Goal: Task Accomplishment & Management: Manage account settings

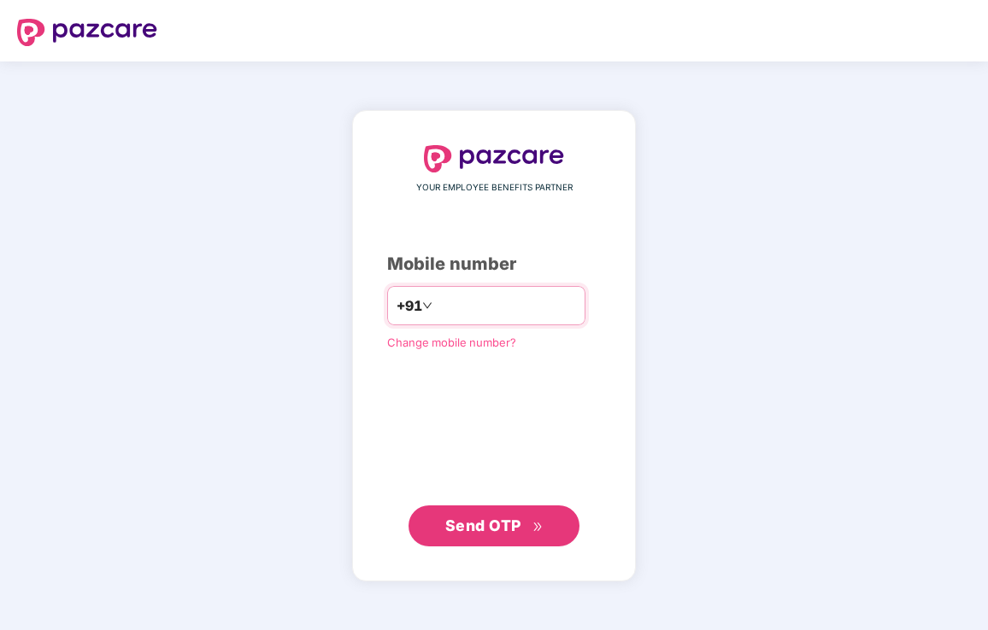
click at [454, 300] on input "number" at bounding box center [506, 305] width 140 height 27
type input "**********"
click at [478, 526] on span "Send OTP" at bounding box center [483, 526] width 76 height 18
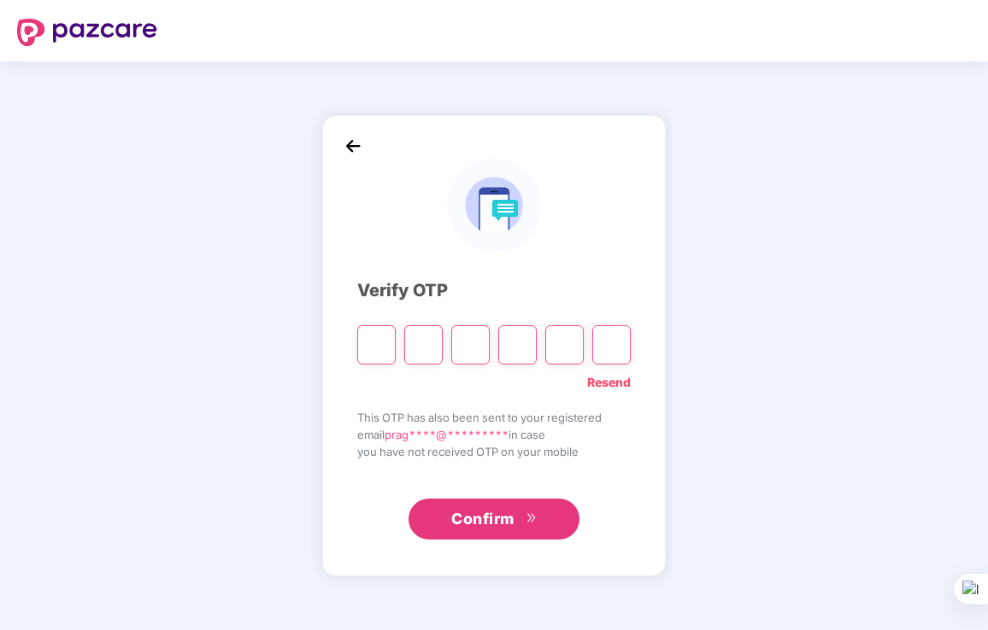
type input "*"
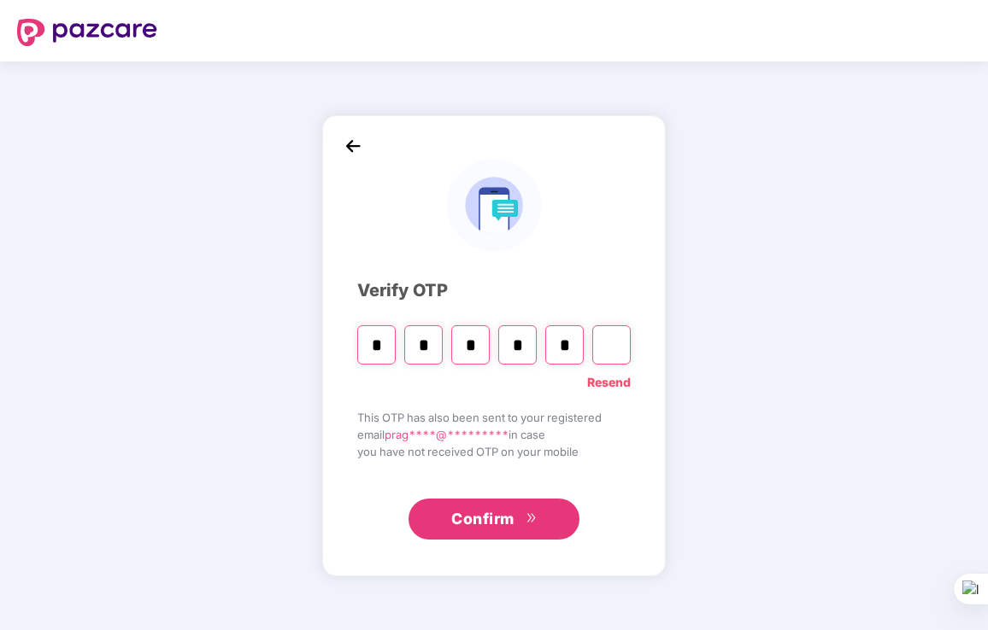
type input "*"
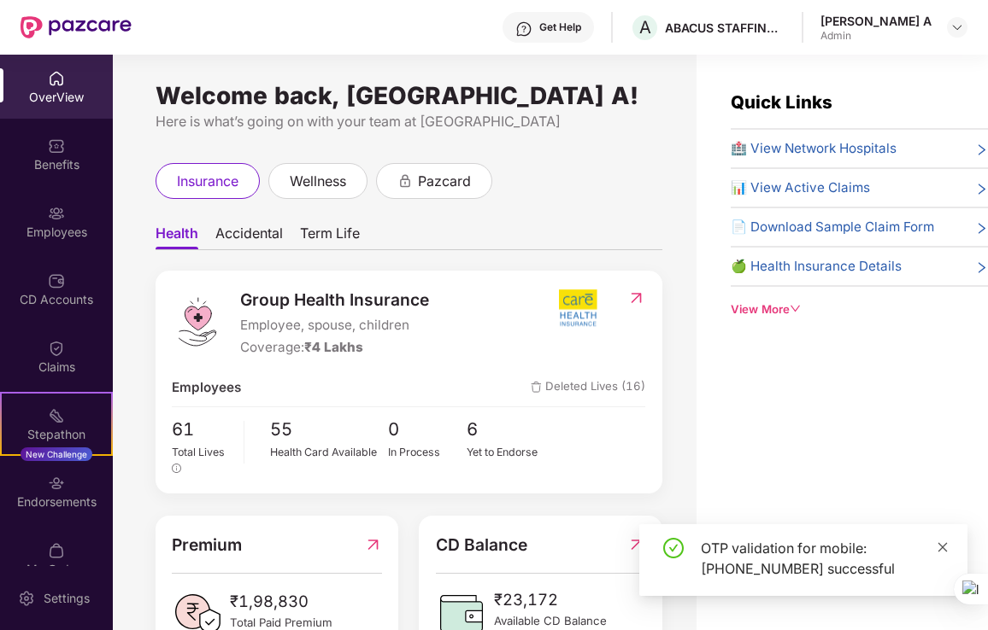
click at [941, 548] on icon "close" at bounding box center [942, 546] width 9 height 9
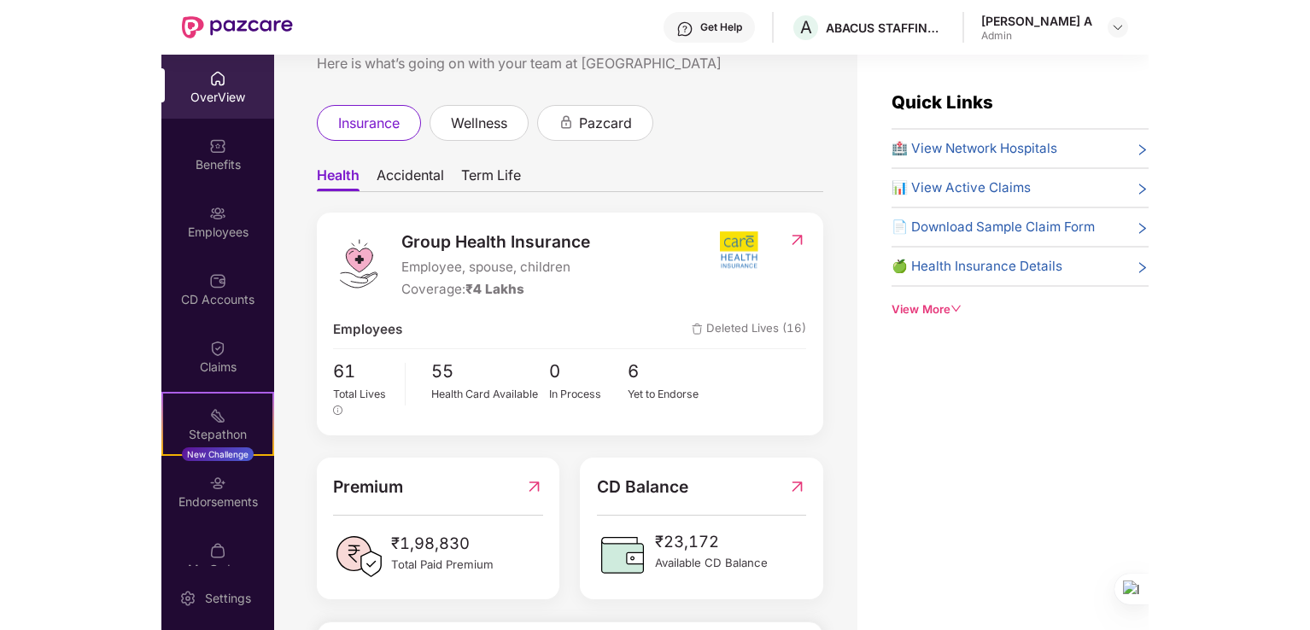
scroll to position [85, 0]
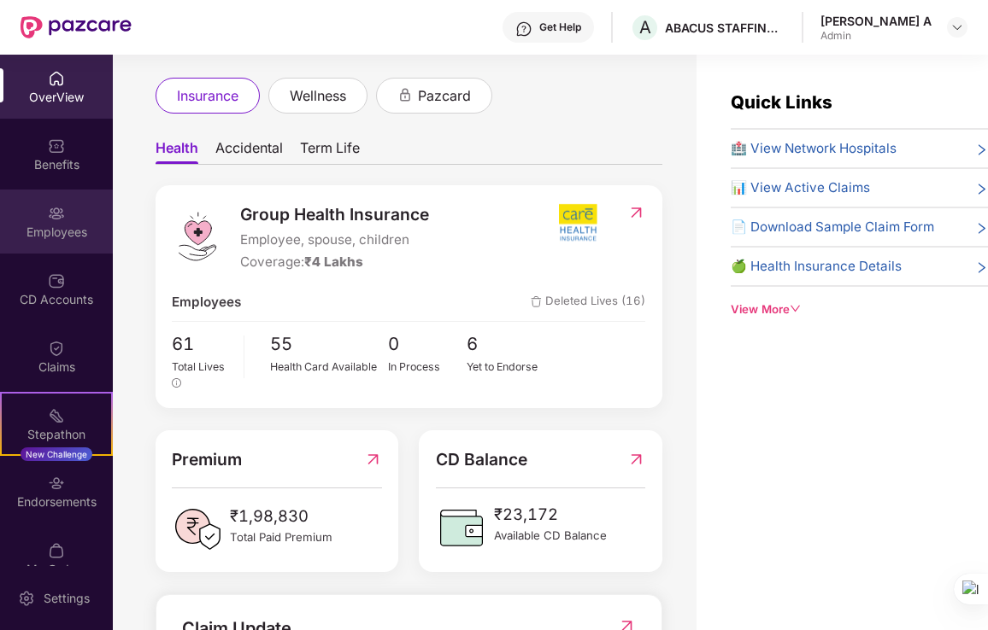
click at [55, 225] on div "Employees" at bounding box center [56, 232] width 113 height 17
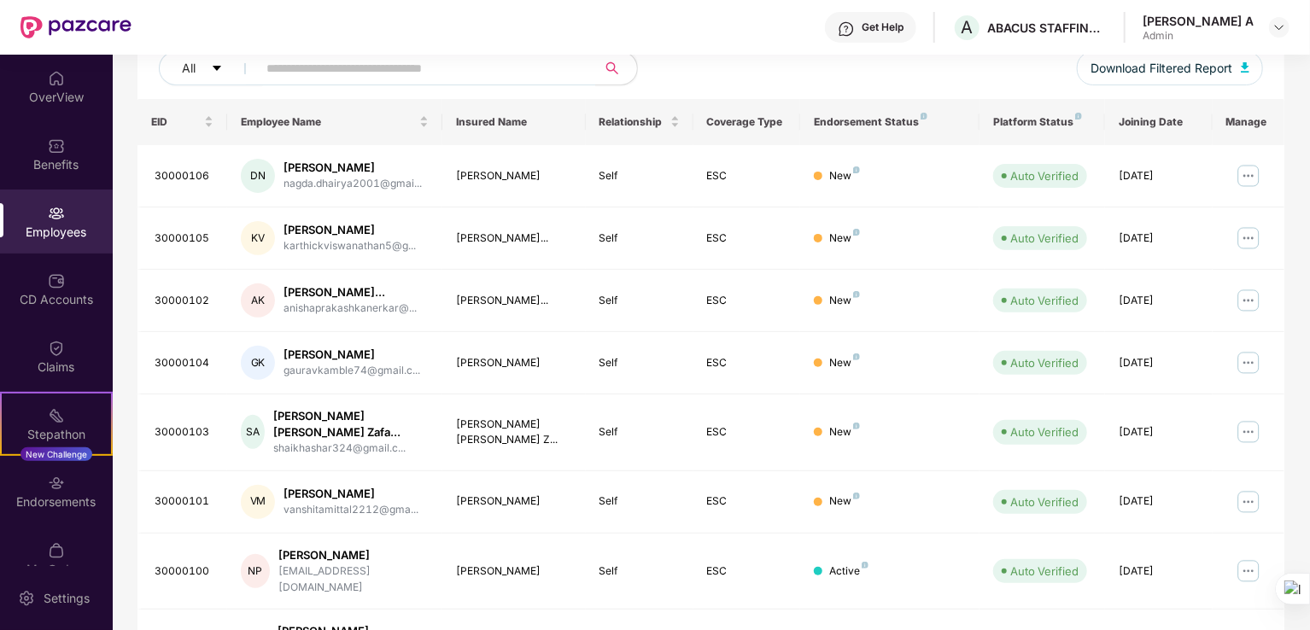
scroll to position [171, 0]
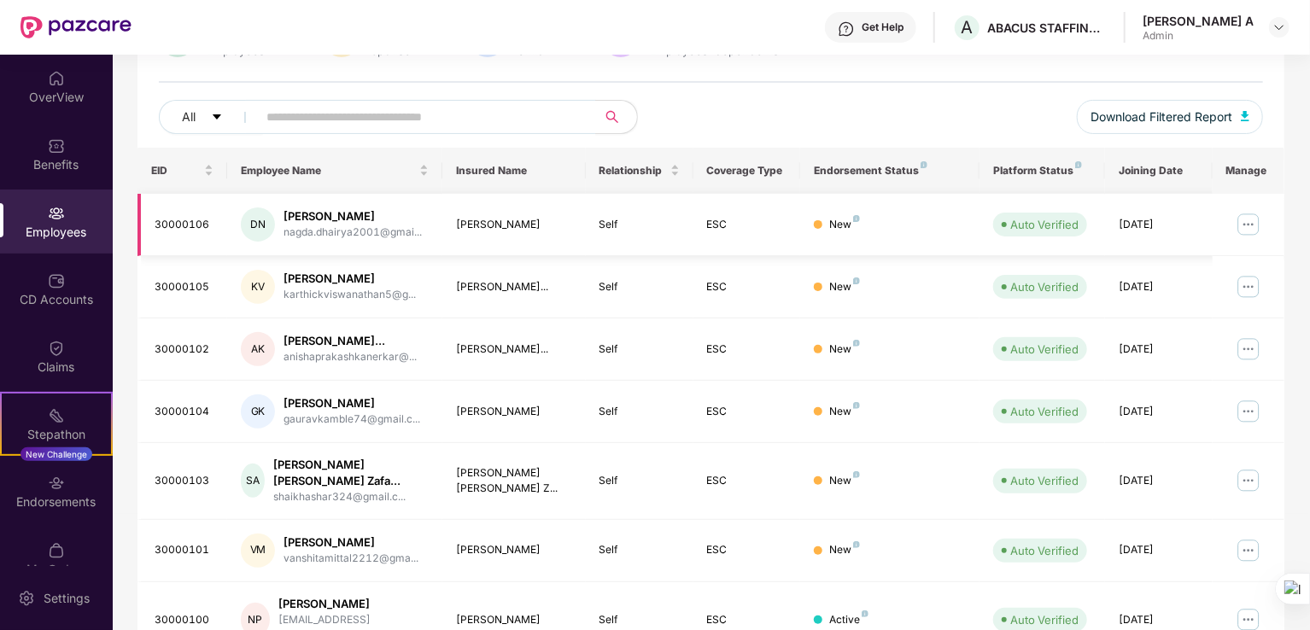
click at [987, 226] on img at bounding box center [1248, 224] width 27 height 27
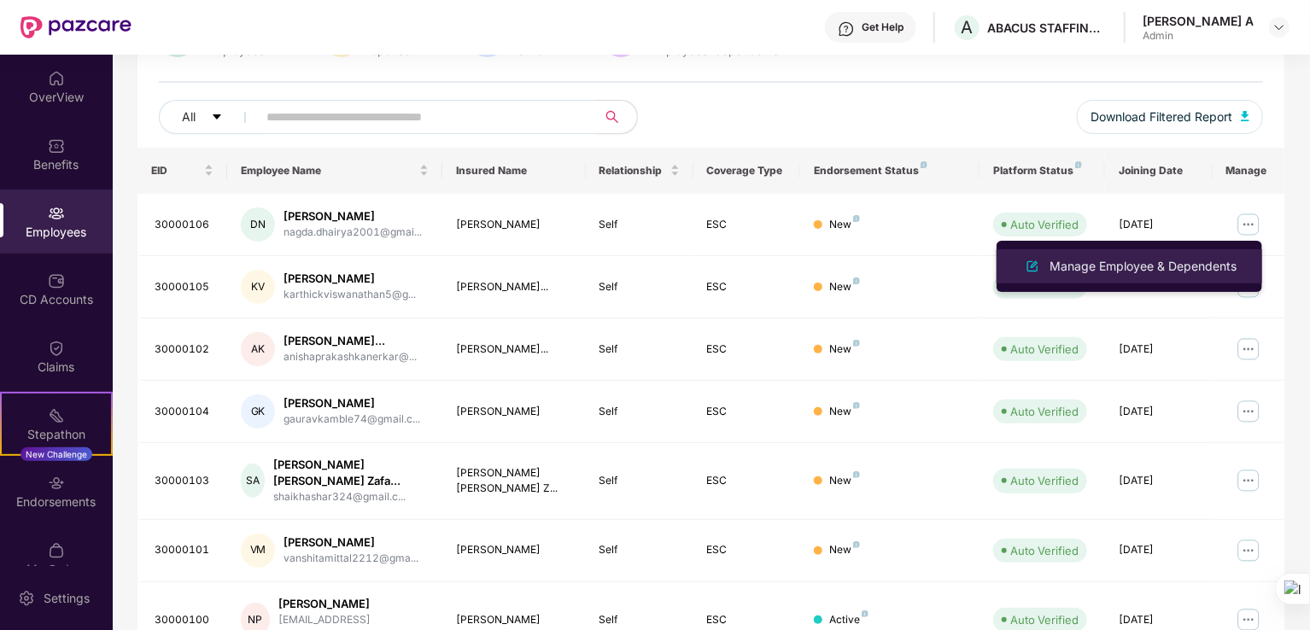
click at [987, 267] on div "Manage Employee & Dependents" at bounding box center [1144, 266] width 194 height 19
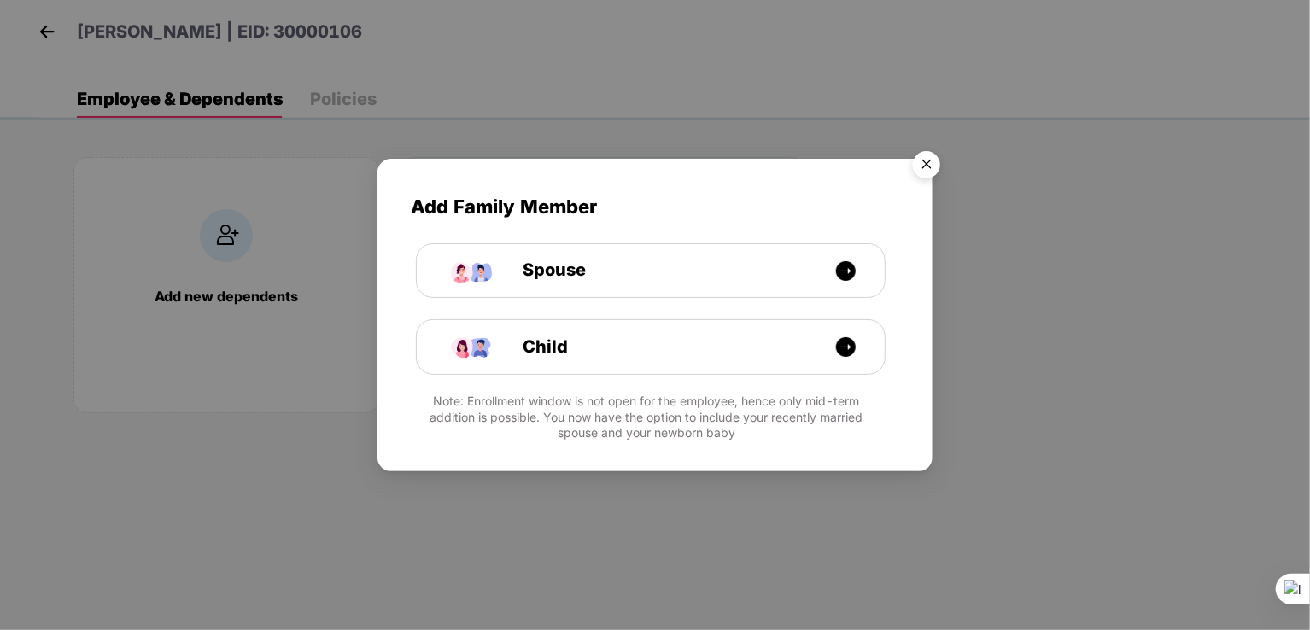
click at [934, 156] on img "Close" at bounding box center [927, 168] width 48 height 48
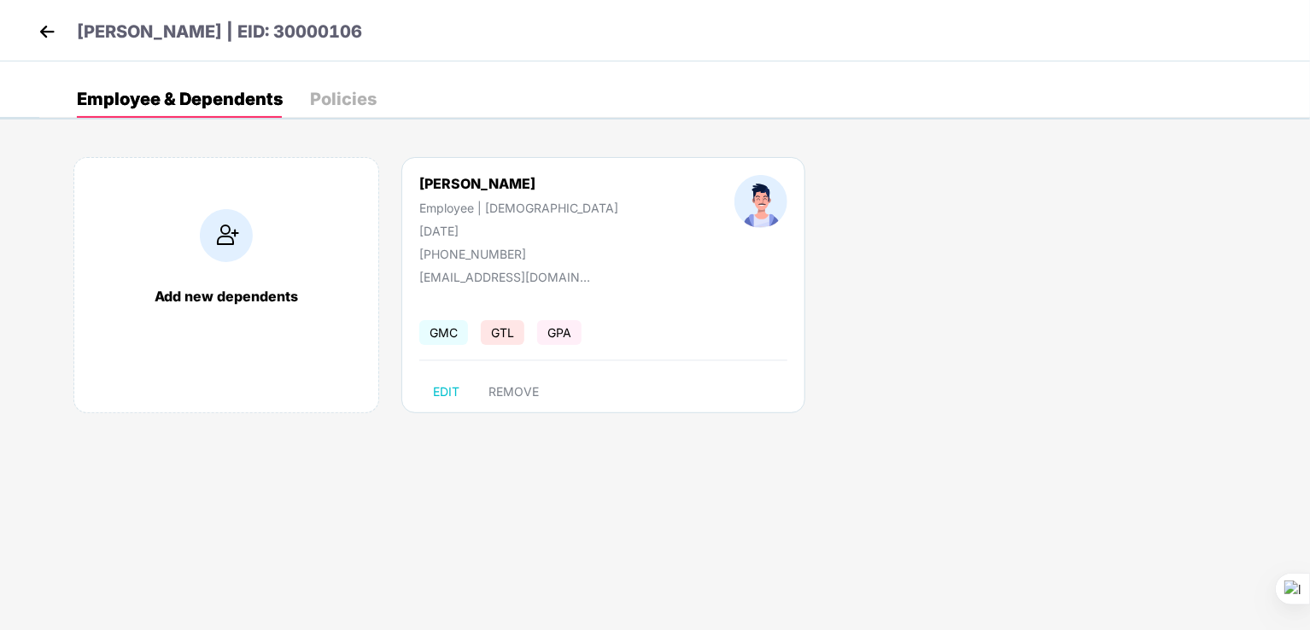
click at [350, 102] on div "Policies" at bounding box center [343, 99] width 67 height 17
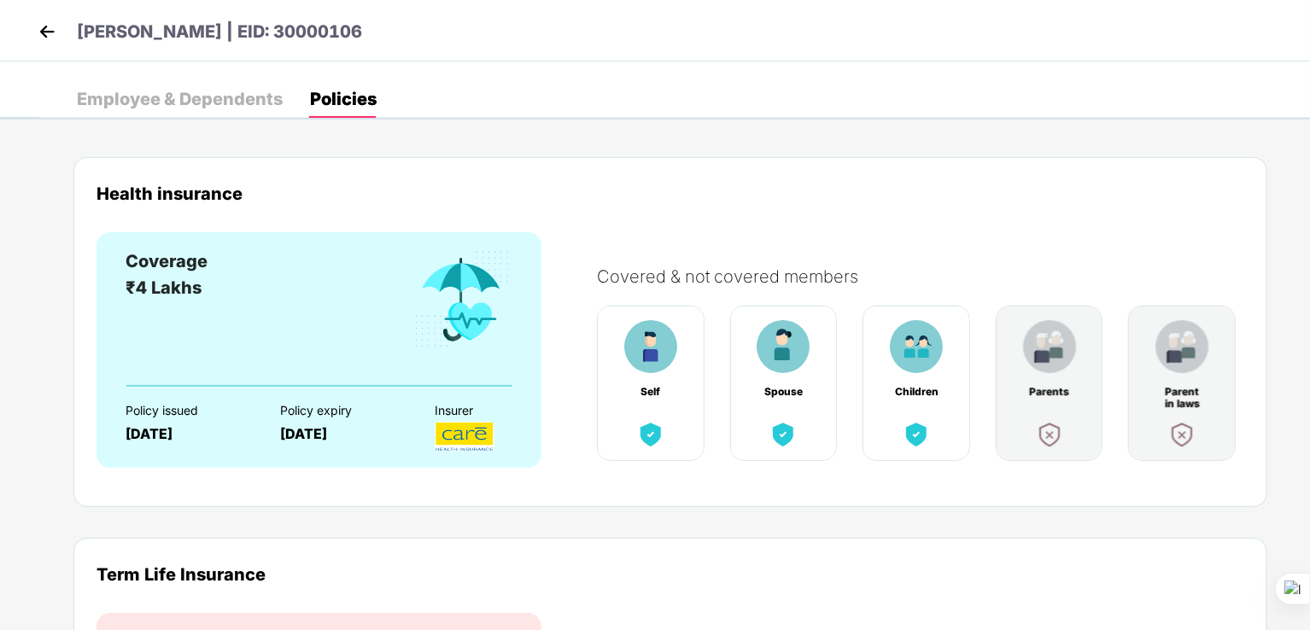
click at [195, 93] on div "Employee & Dependents" at bounding box center [180, 99] width 206 height 17
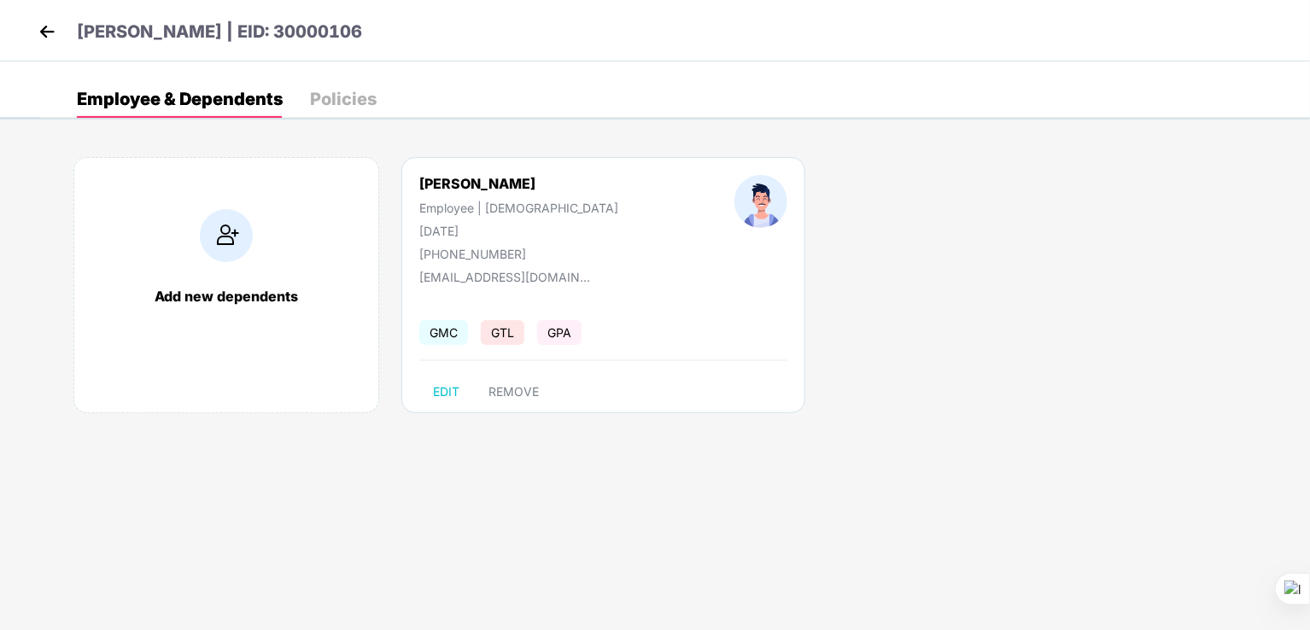
click at [36, 28] on img at bounding box center [47, 32] width 26 height 26
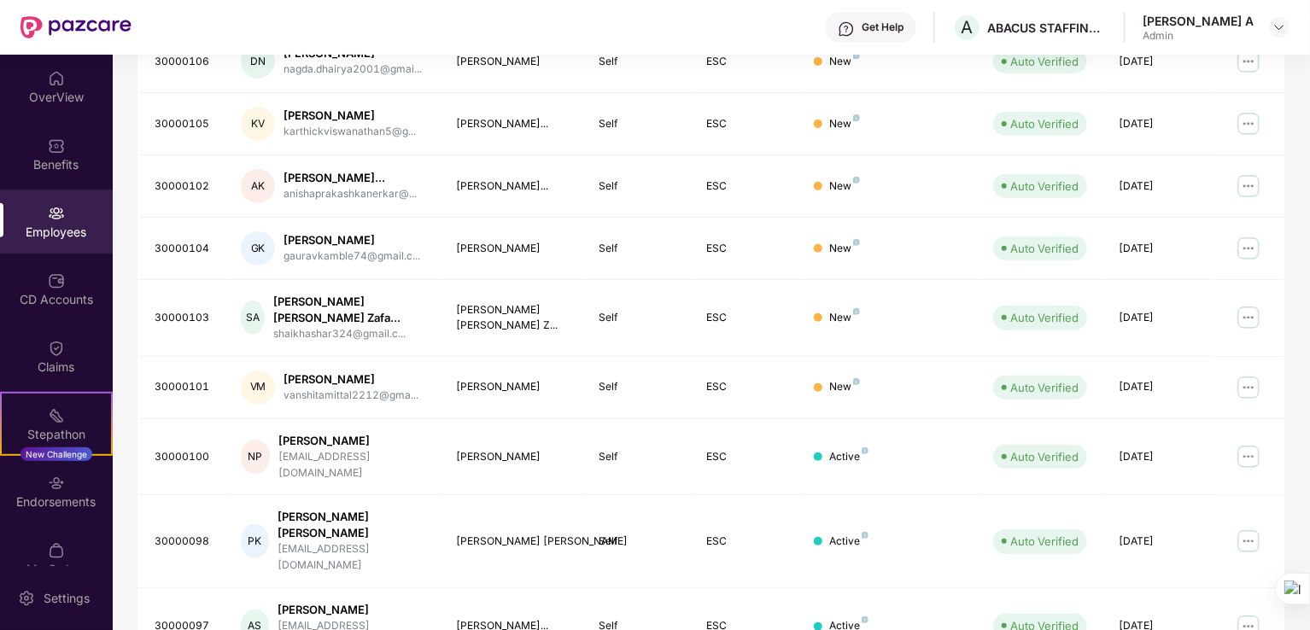
scroll to position [342, 0]
